Goal: Task Accomplishment & Management: Manage account settings

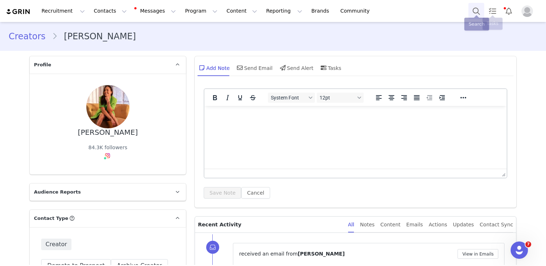
click at [475, 12] on button "Search" at bounding box center [476, 11] width 16 height 16
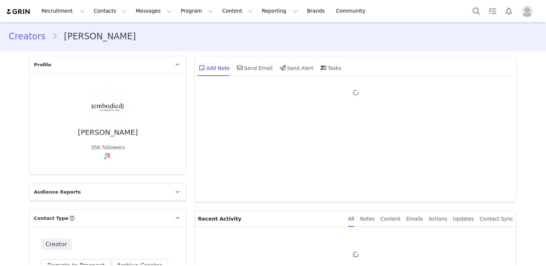
type input "+1 (United States)"
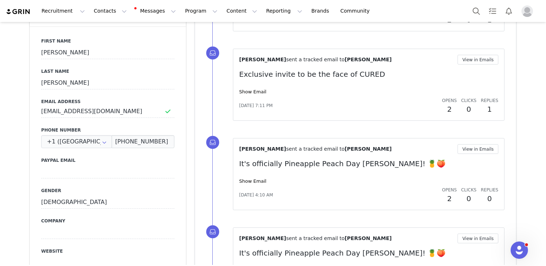
scroll to position [283, 0]
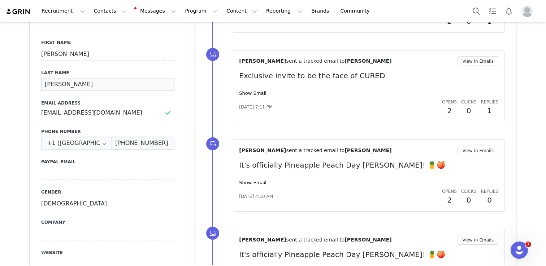
drag, startPoint x: 52, startPoint y: 85, endPoint x: 25, endPoint y: 84, distance: 27.1
drag, startPoint x: 56, startPoint y: 85, endPoint x: 21, endPoint y: 85, distance: 34.3
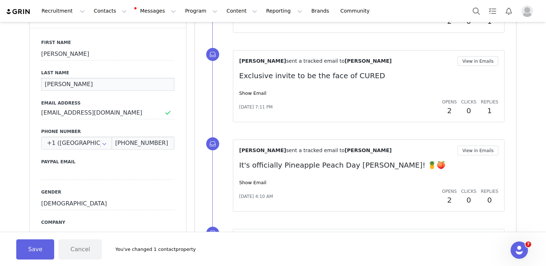
type input "LaRue"
click at [66, 53] on input "Mary" at bounding box center [107, 54] width 133 height 13
paste input "Beth"
type input "Mary Beth"
click at [33, 246] on button "Save" at bounding box center [35, 250] width 38 height 20
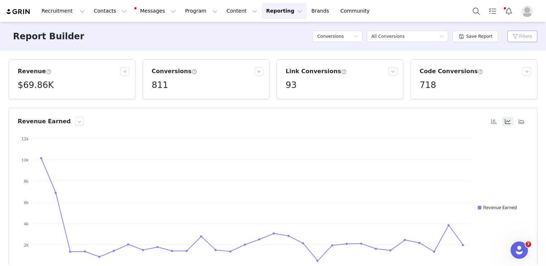
click at [526, 39] on button "Filters" at bounding box center [522, 37] width 30 height 12
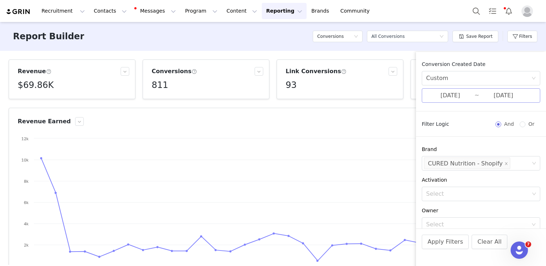
click at [445, 95] on input "09/01/2025" at bounding box center [450, 95] width 48 height 9
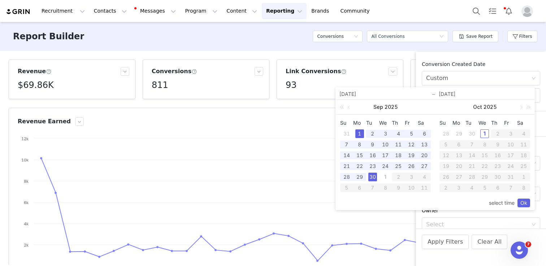
click at [358, 133] on div "1" at bounding box center [359, 134] width 9 height 9
click at [372, 172] on td "30" at bounding box center [372, 177] width 13 height 11
click at [523, 200] on link "Ok" at bounding box center [523, 203] width 13 height 9
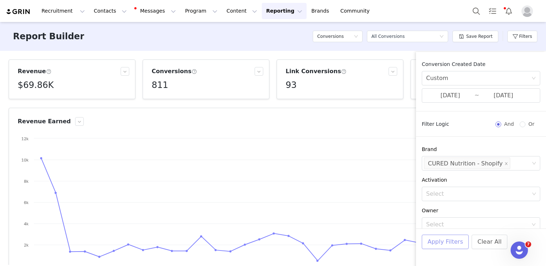
click at [452, 240] on button "Apply Filters" at bounding box center [445, 242] width 47 height 14
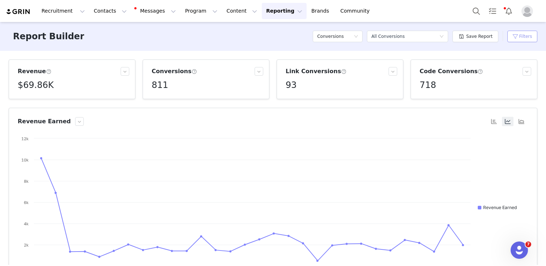
click at [516, 38] on button "Filters" at bounding box center [522, 37] width 30 height 12
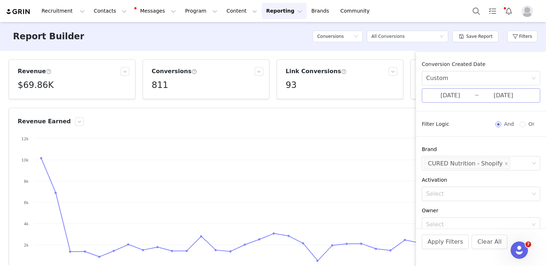
click at [447, 93] on input "09/01/2025" at bounding box center [450, 95] width 48 height 9
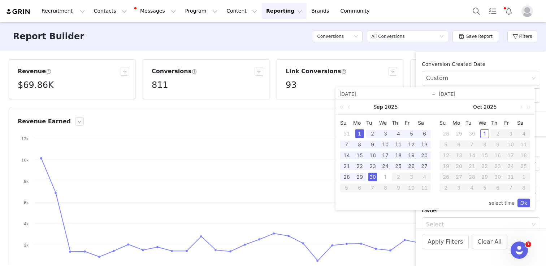
click at [358, 134] on div "1" at bounding box center [359, 134] width 9 height 9
click at [485, 134] on div "1" at bounding box center [484, 134] width 9 height 9
type input "10/01/2025"
click at [524, 201] on link "Ok" at bounding box center [523, 203] width 13 height 9
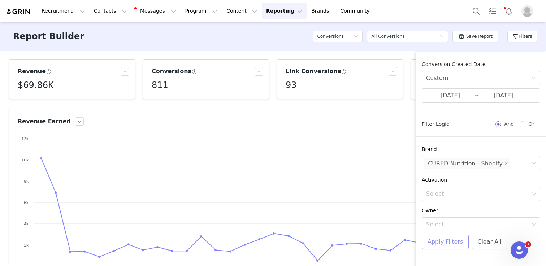
click at [438, 245] on button "Apply Filters" at bounding box center [445, 242] width 47 height 14
